Goal: Task Accomplishment & Management: Complete application form

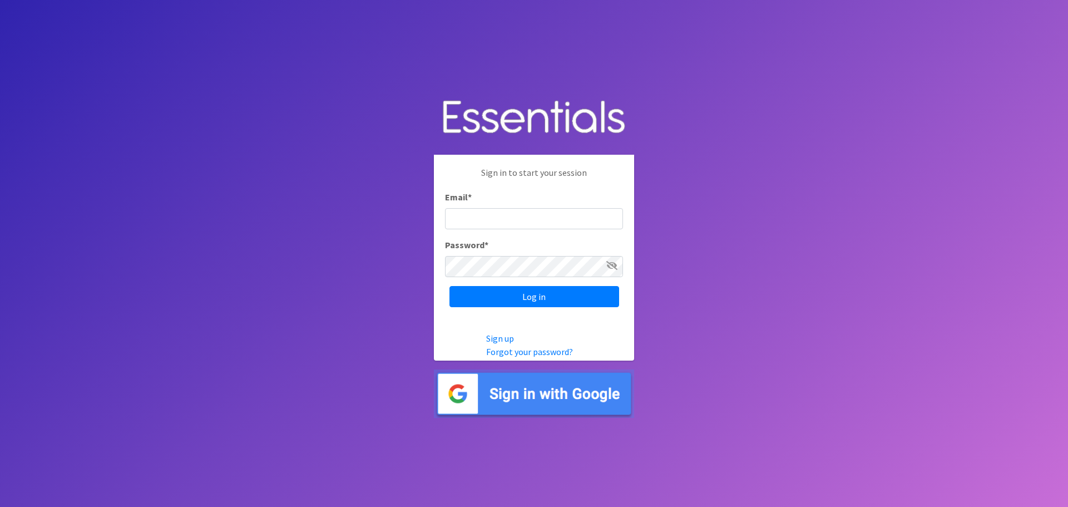
click at [544, 218] on input "Email *" at bounding box center [534, 218] width 178 height 21
click at [701, 252] on body "Sign in to start your session Email * Password * Log in Sign up Forgot your pas…" at bounding box center [534, 253] width 1068 height 507
click at [517, 216] on input "Email *" at bounding box center [534, 218] width 178 height 21
type input "r"
type input "[PERSON_NAME][EMAIL_ADDRESS][DOMAIN_NAME]"
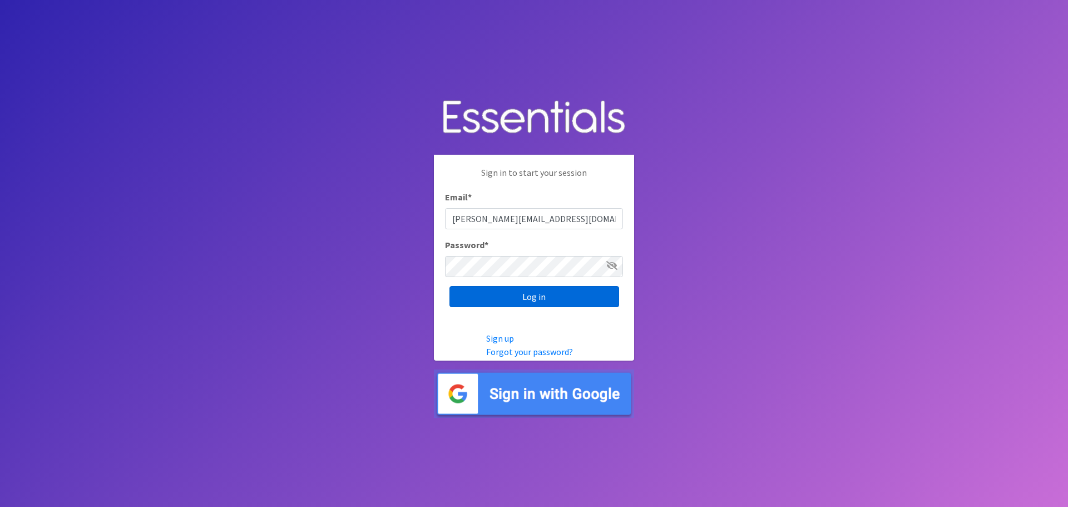
click at [516, 293] on input "Log in" at bounding box center [534, 296] width 170 height 21
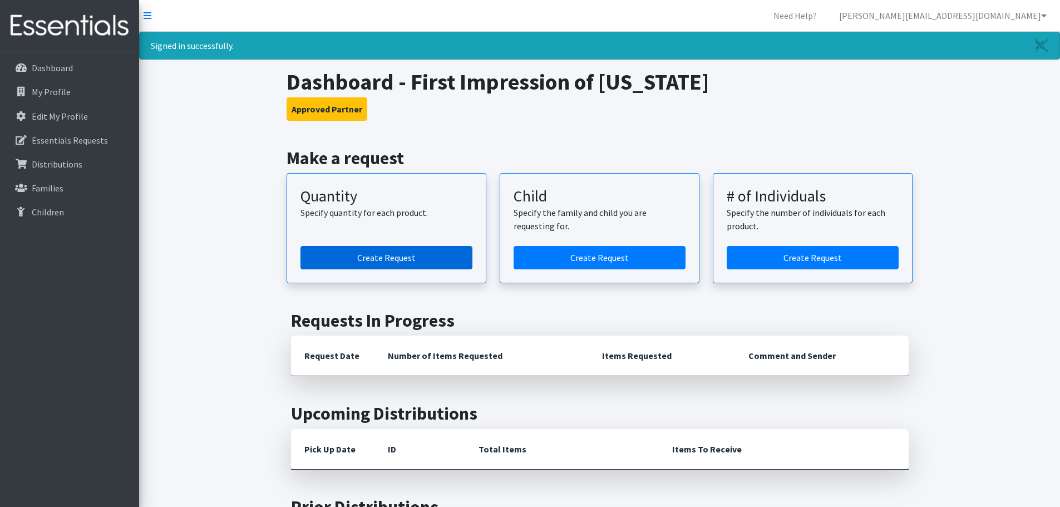
click at [418, 255] on link "Create Request" at bounding box center [386, 257] width 172 height 23
